Goal: Information Seeking & Learning: Check status

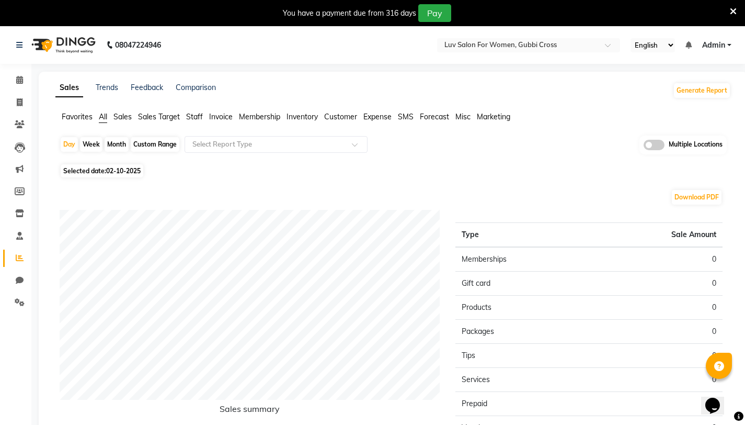
click at [115, 147] on div "Month" at bounding box center [117, 144] width 24 height 15
select select "10"
select select "2025"
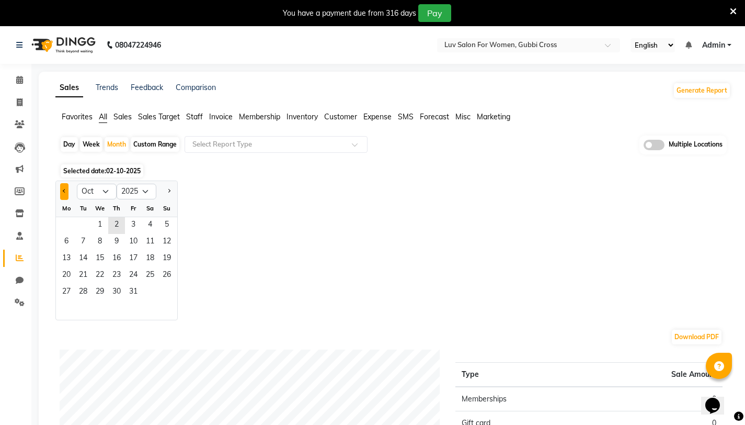
click at [65, 194] on button "Previous month" at bounding box center [64, 191] width 8 height 17
select select "9"
click at [66, 225] on span "1" at bounding box center [66, 225] width 17 height 17
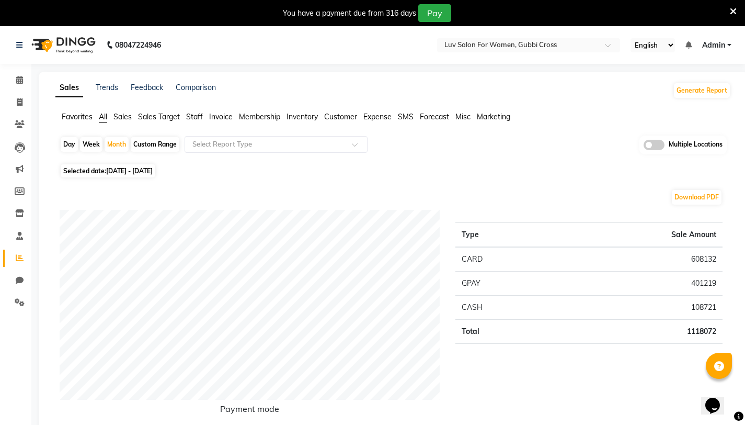
click at [733, 12] on icon at bounding box center [733, 11] width 7 height 9
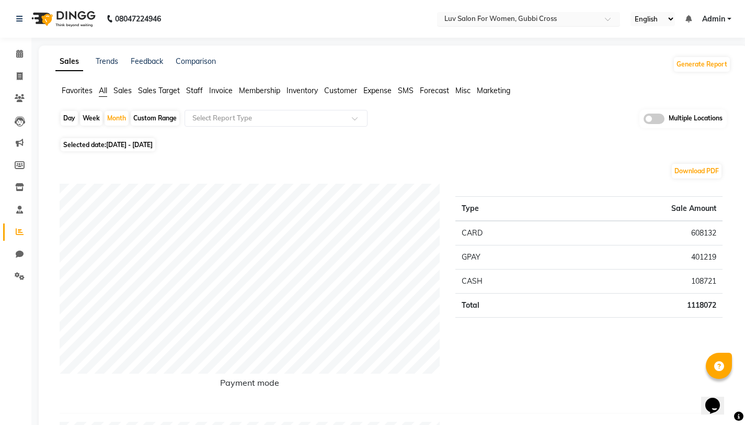
click at [487, 22] on input "text" at bounding box center [518, 20] width 152 height 10
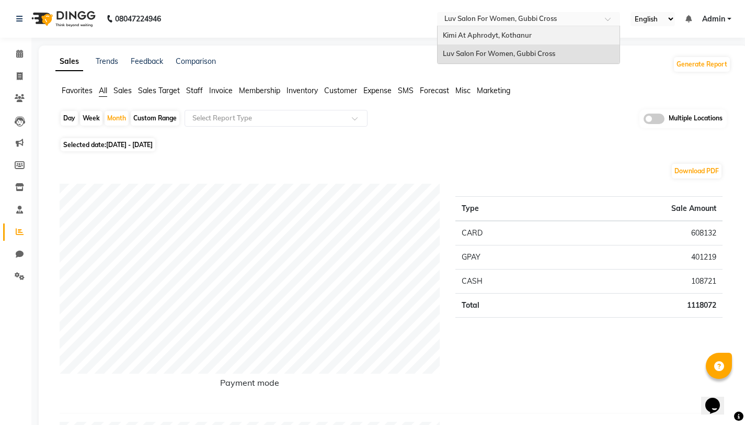
click at [480, 36] on span "Kimi At Aphrodyt, Kothanur" at bounding box center [487, 35] width 89 height 8
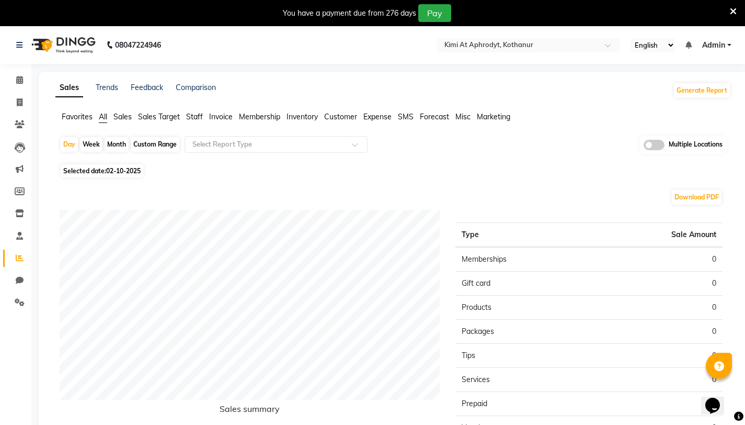
click at [116, 144] on div "Month" at bounding box center [117, 144] width 24 height 15
select select "10"
select select "2025"
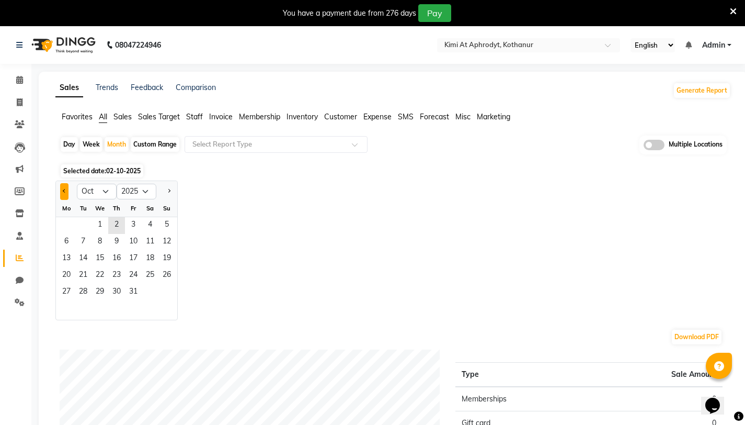
click at [61, 191] on button "Previous month" at bounding box center [64, 191] width 8 height 17
select select "9"
click at [67, 225] on span "1" at bounding box center [66, 225] width 17 height 17
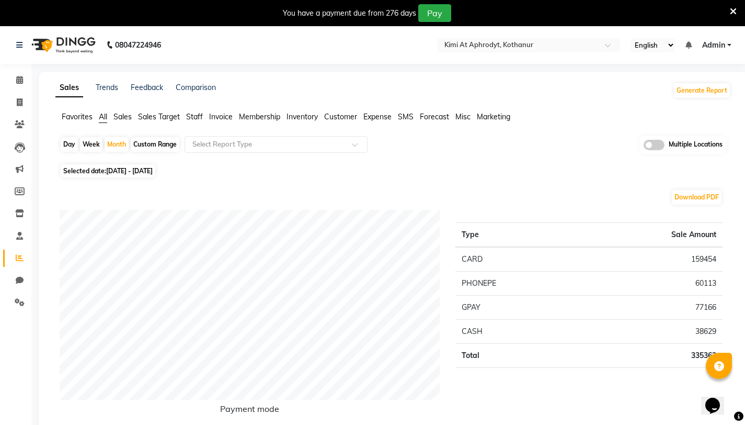
click at [517, 154] on div "Day Week Month Custom Range Select Report Type Multiple Locations" at bounding box center [393, 148] width 667 height 26
click at [187, 89] on link "Comparison" at bounding box center [196, 87] width 40 height 9
select select "single_date"
select select "single_date_dash"
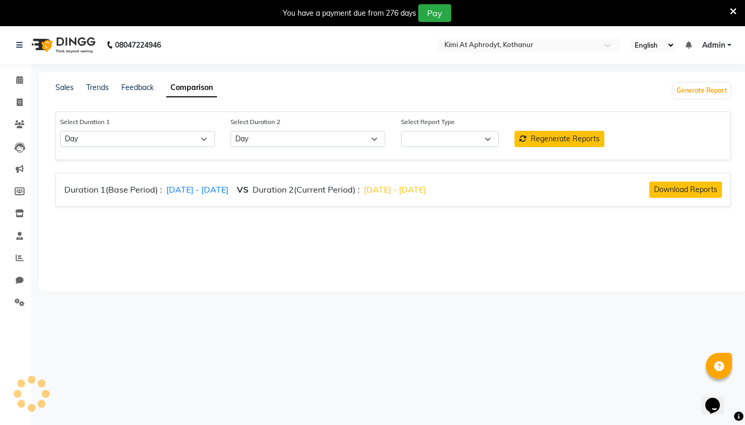
select select "comparison_report"
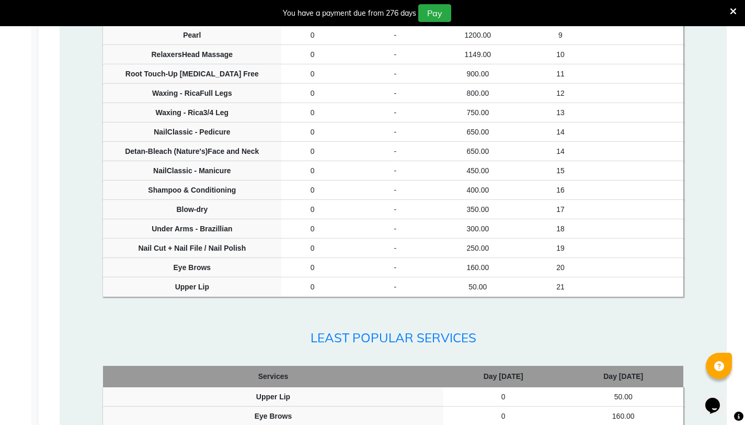
scroll to position [1511, 0]
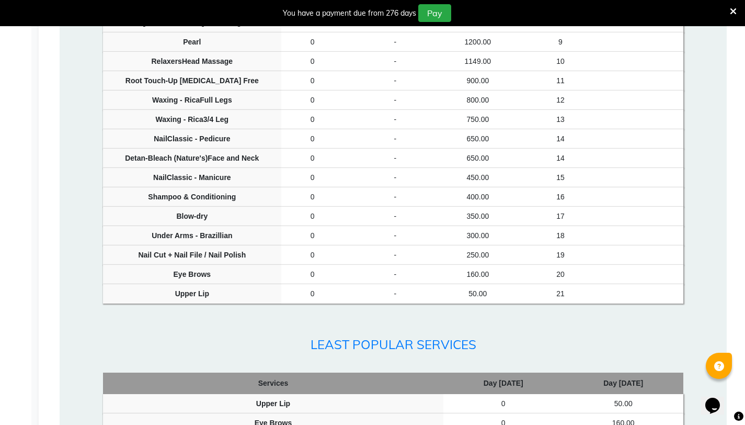
click at [734, 12] on icon at bounding box center [733, 11] width 7 height 9
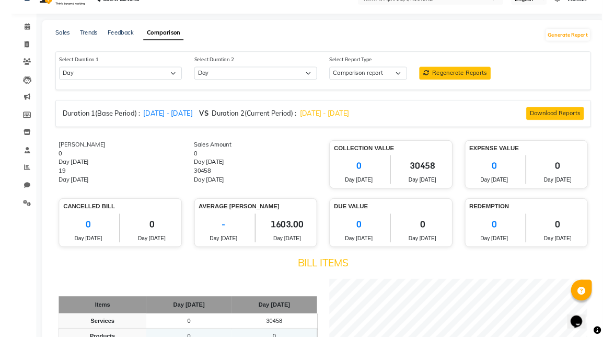
scroll to position [0, 0]
